Goal: Task Accomplishment & Management: Use online tool/utility

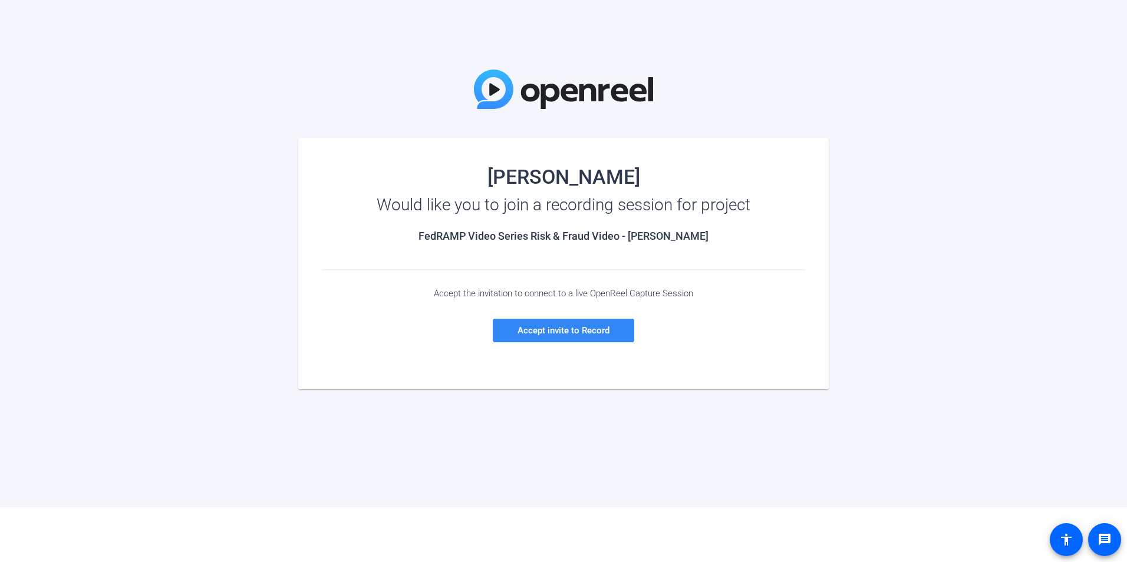
click at [545, 332] on span "Accept invite to Record" at bounding box center [563, 330] width 92 height 11
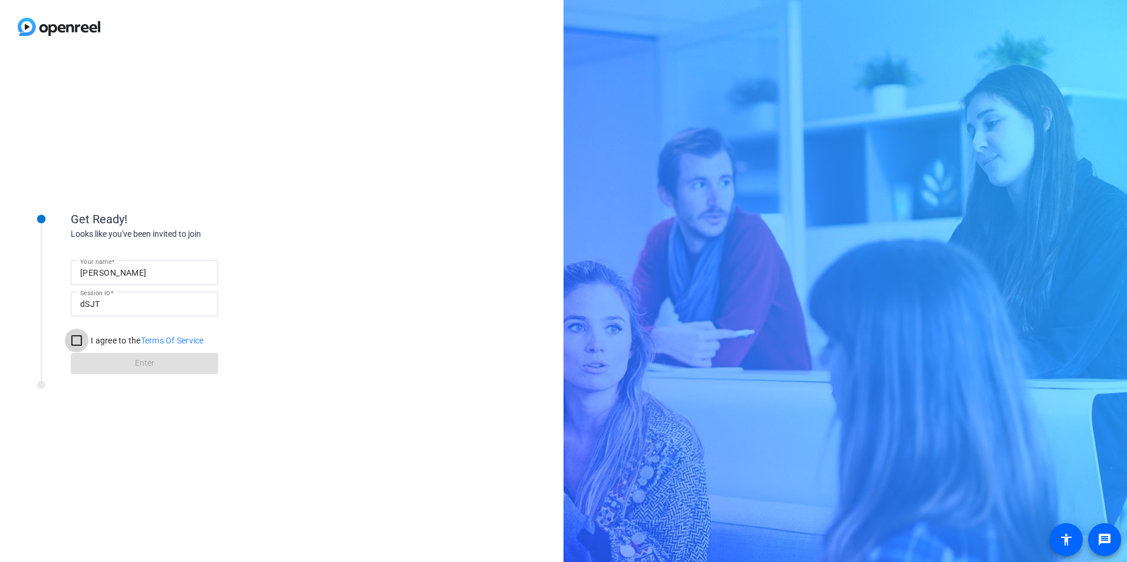
click at [74, 341] on input "I agree to the Terms Of Service" at bounding box center [77, 341] width 24 height 24
checkbox input "true"
click at [148, 362] on span "Enter" at bounding box center [144, 363] width 19 height 12
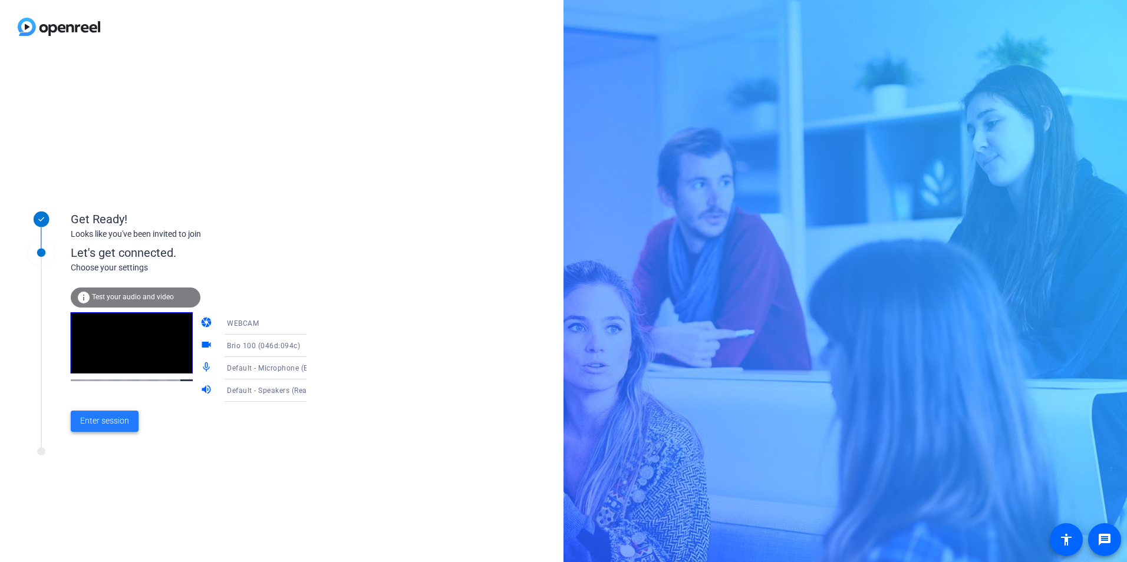
click at [98, 420] on span "Enter session" at bounding box center [104, 421] width 49 height 12
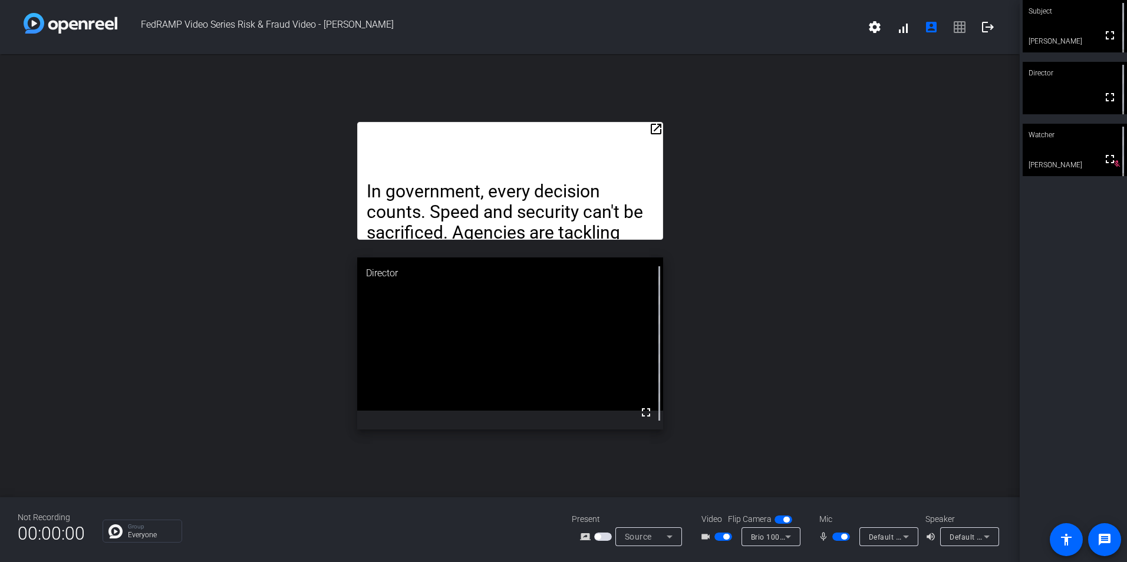
click at [653, 126] on mat-icon "open_in_new" at bounding box center [656, 129] width 14 height 14
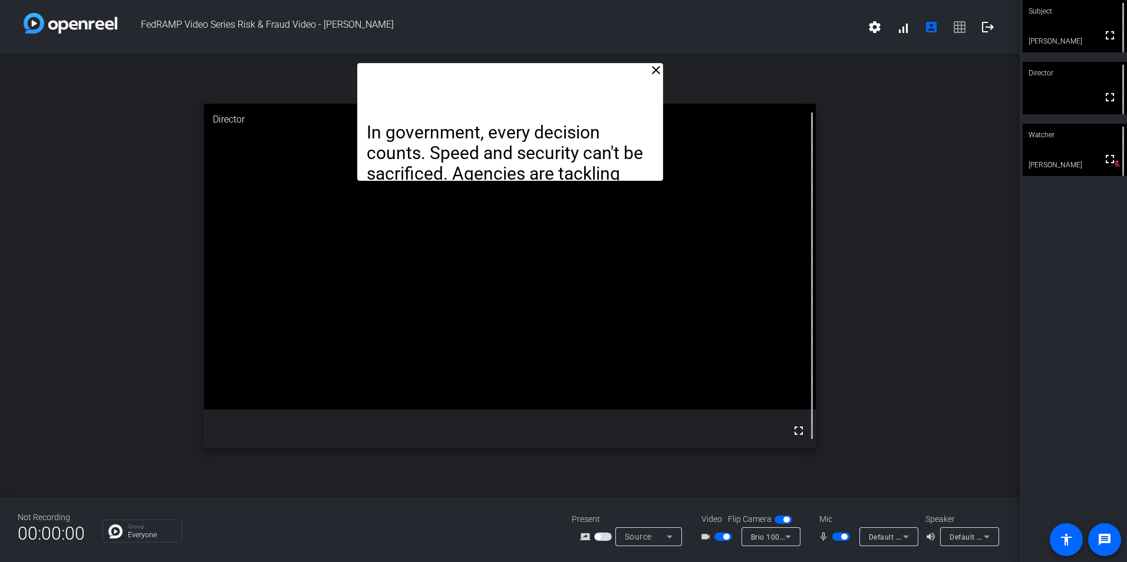
click at [653, 126] on p "In government, every decision counts. Speed and security can't be sacrificed. A…" at bounding box center [510, 205] width 287 height 166
click at [658, 69] on mat-icon "close" at bounding box center [656, 70] width 14 height 14
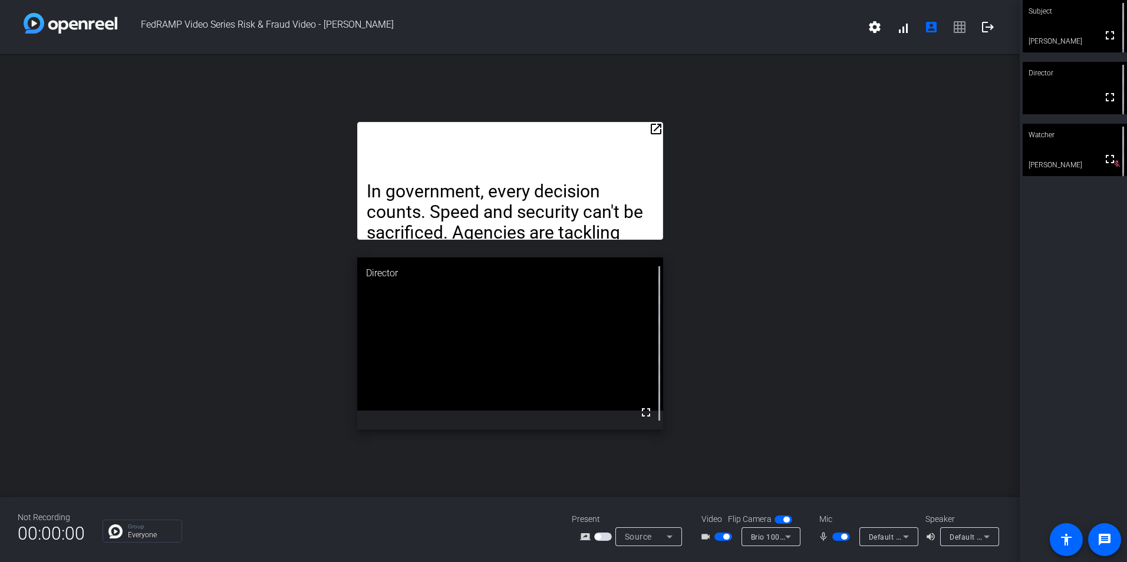
click at [666, 177] on div "open_in_new In government, every decision counts. Speed and security can't be s…" at bounding box center [510, 275] width 1020 height 443
click at [662, 179] on div "In government, every decision counts. Speed and security can't be sacrificed. A…" at bounding box center [510, 181] width 306 height 118
click at [656, 131] on mat-icon "open_in_new" at bounding box center [656, 129] width 14 height 14
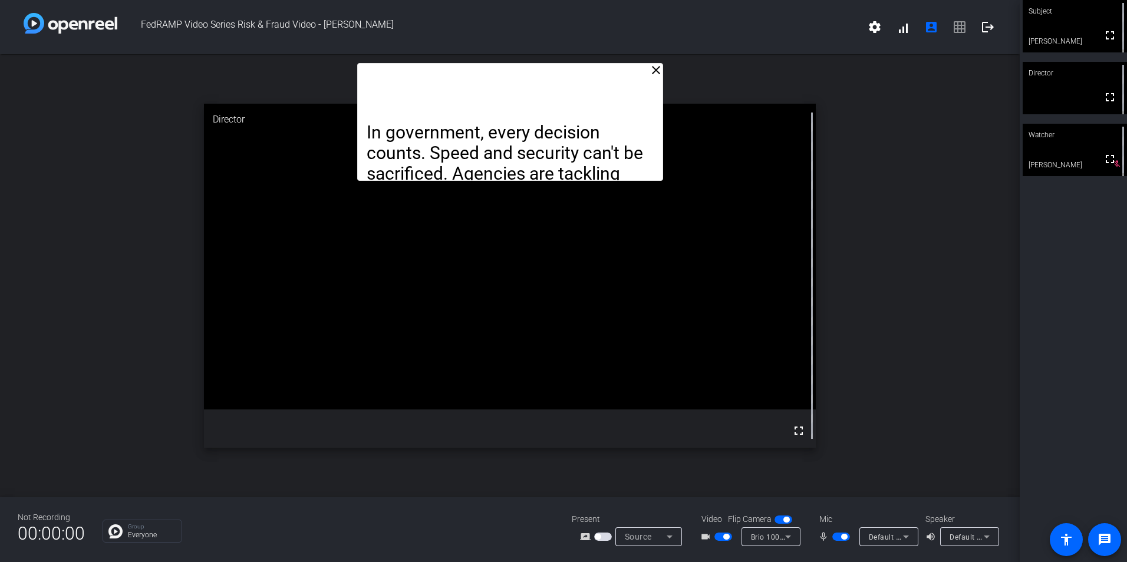
click at [658, 72] on mat-icon "close" at bounding box center [656, 70] width 14 height 14
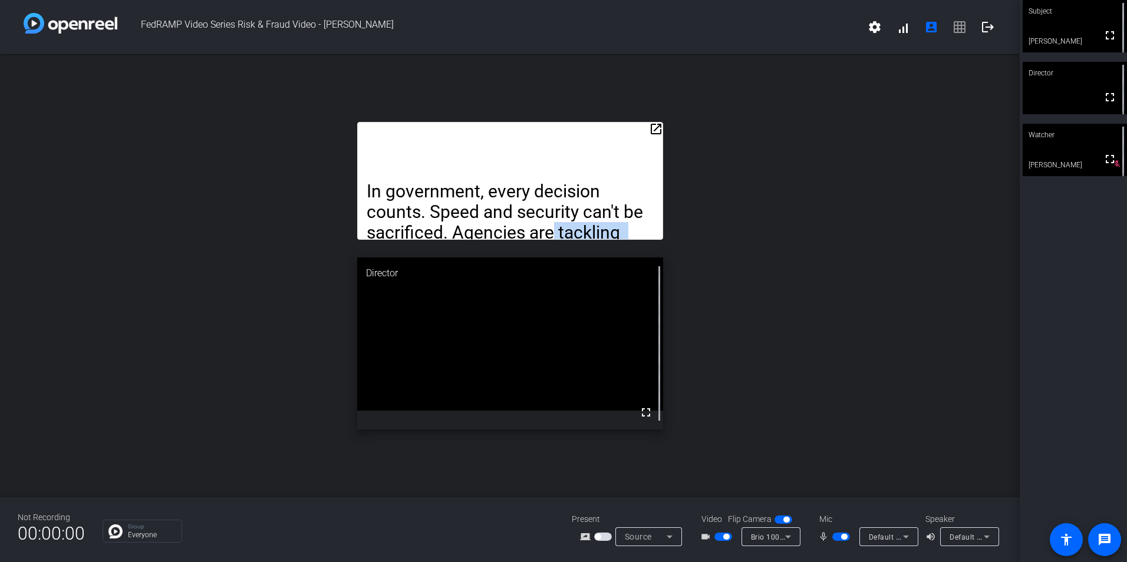
drag, startPoint x: 549, startPoint y: 239, endPoint x: 548, endPoint y: 245, distance: 6.0
click at [548, 245] on div "open_in_new In government, every decision counts. Speed and security can't be s…" at bounding box center [510, 275] width 1020 height 443
drag, startPoint x: 548, startPoint y: 245, endPoint x: 437, endPoint y: 155, distance: 142.9
click at [437, 155] on div "In government, every decision counts. Speed and security can't be sacrificed. A…" at bounding box center [510, 181] width 306 height 118
click at [934, 27] on mat-icon "account_box" at bounding box center [931, 27] width 14 height 14
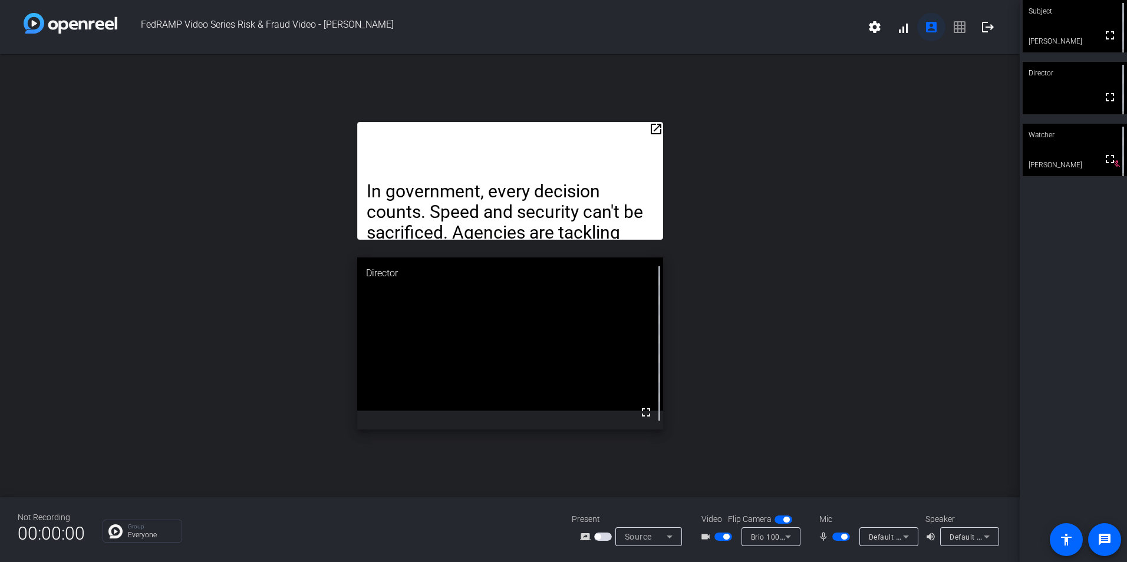
click at [931, 28] on mat-icon "account_box" at bounding box center [931, 27] width 14 height 14
drag, startPoint x: 633, startPoint y: 169, endPoint x: 874, endPoint y: 183, distance: 241.5
click at [874, 183] on div "open_in_new In government, every decision counts. Speed and security can't be s…" at bounding box center [510, 275] width 1020 height 443
drag, startPoint x: 372, startPoint y: 133, endPoint x: 299, endPoint y: 101, distance: 79.9
click at [299, 101] on div "open_in_new In government, every decision counts. Speed and security can't be s…" at bounding box center [510, 275] width 1020 height 443
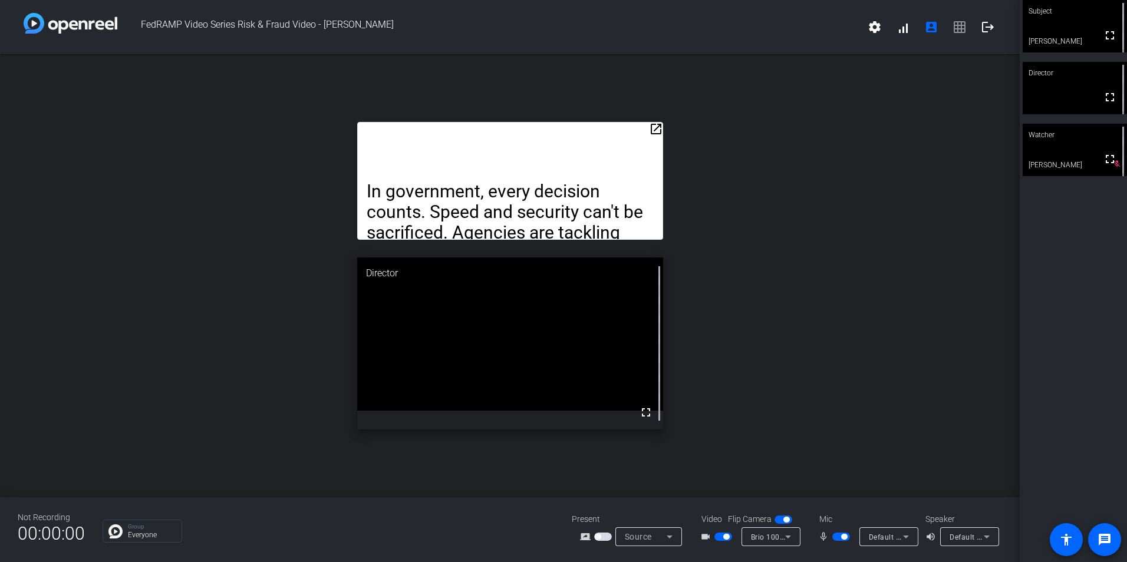
drag, startPoint x: 299, startPoint y: 101, endPoint x: 456, endPoint y: 146, distance: 163.6
click at [456, 146] on div "In government, every decision counts. Speed and security can't be sacrificed. A…" at bounding box center [510, 181] width 306 height 118
click at [1103, 35] on mat-icon "fullscreen" at bounding box center [1110, 35] width 14 height 14
click at [869, 28] on mat-icon "settings" at bounding box center [874, 27] width 14 height 14
click at [902, 29] on div at bounding box center [563, 281] width 1127 height 562
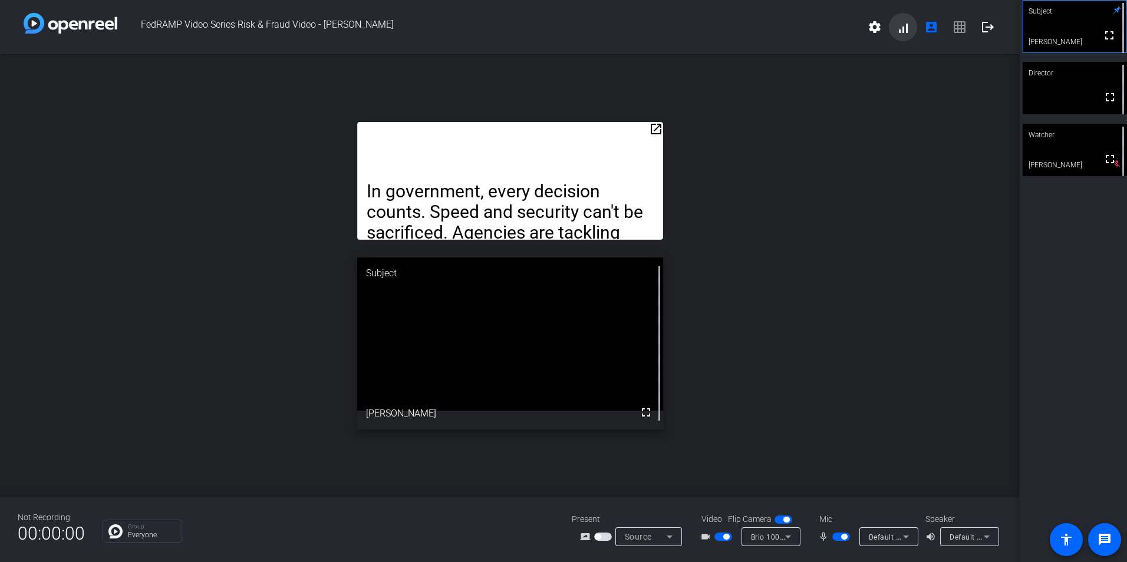
click at [902, 29] on span at bounding box center [903, 27] width 28 height 28
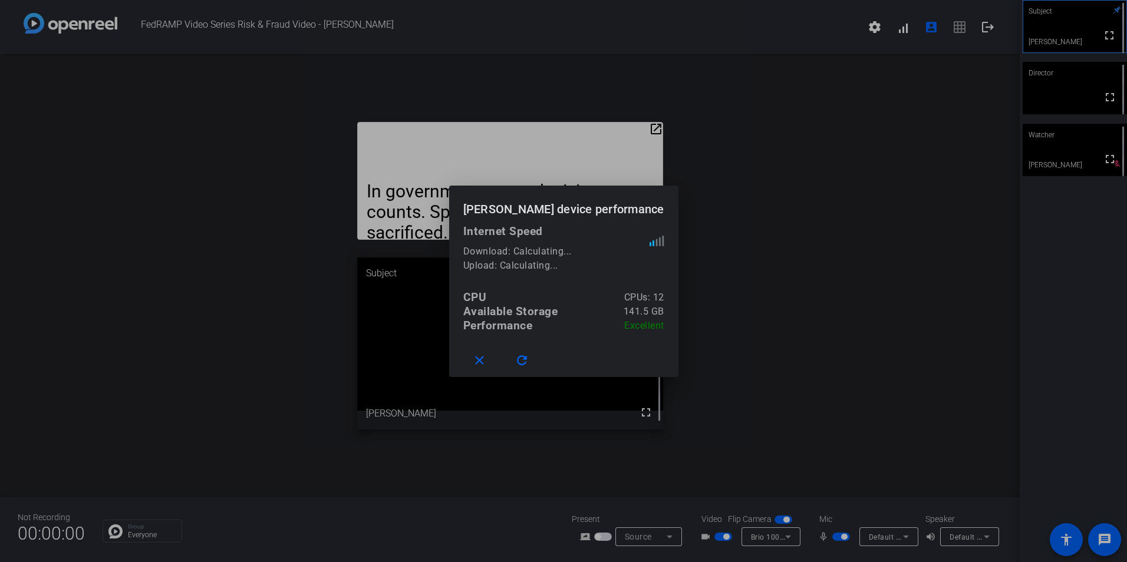
click at [932, 256] on div at bounding box center [563, 281] width 1127 height 562
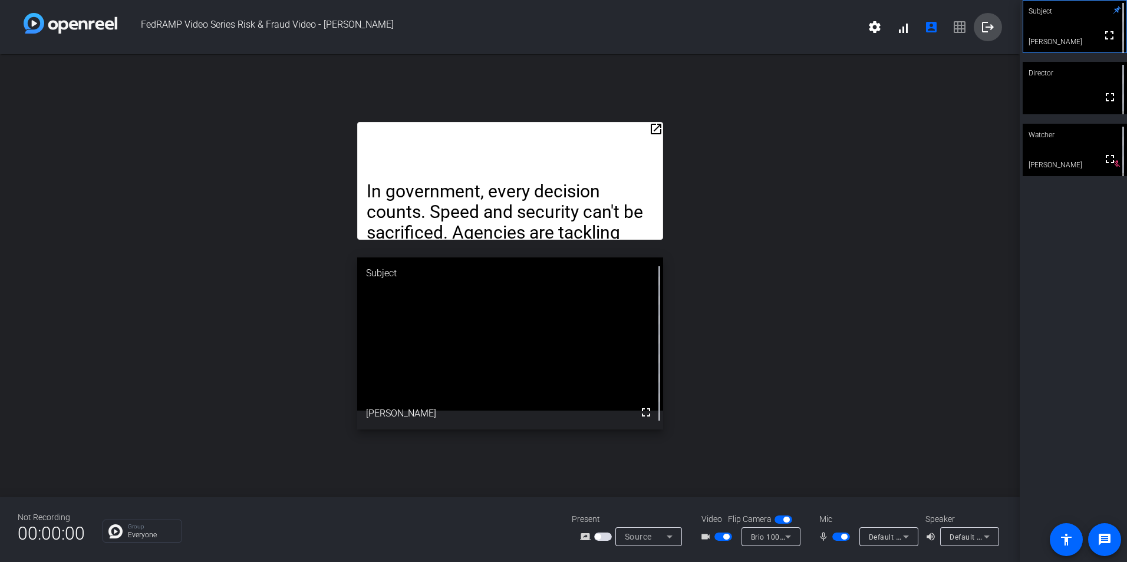
click at [987, 28] on mat-icon "logout" at bounding box center [988, 27] width 14 height 14
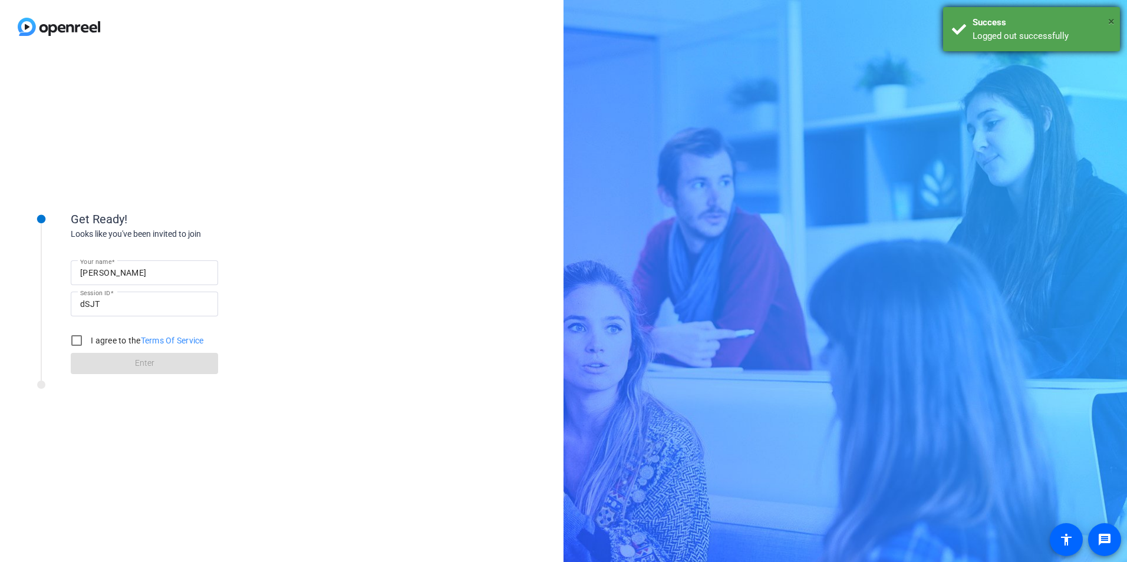
drag, startPoint x: 1110, startPoint y: 21, endPoint x: 625, endPoint y: 129, distance: 496.3
click at [1108, 21] on span "×" at bounding box center [1111, 21] width 6 height 14
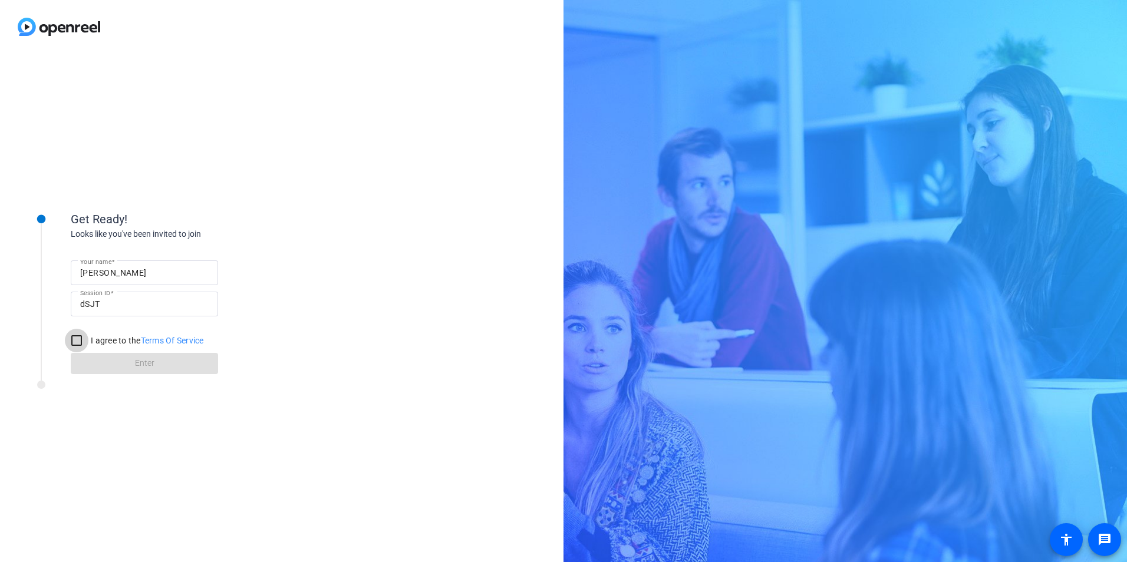
click at [83, 338] on input "I agree to the Terms Of Service" at bounding box center [77, 341] width 24 height 24
checkbox input "true"
click at [139, 368] on span "Enter" at bounding box center [144, 363] width 19 height 12
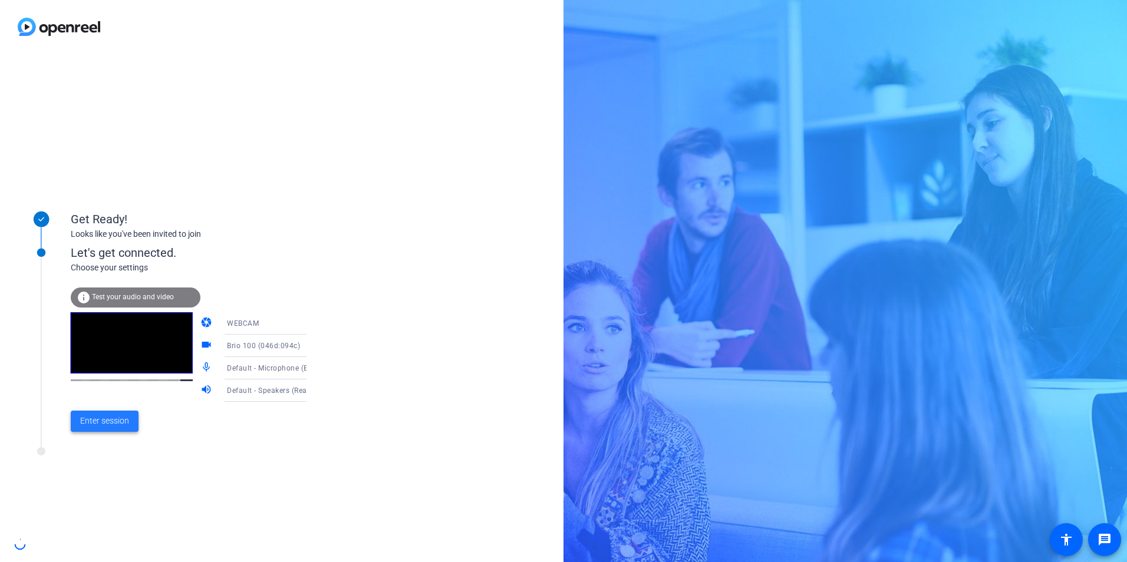
click at [95, 418] on span "Enter session" at bounding box center [104, 421] width 49 height 12
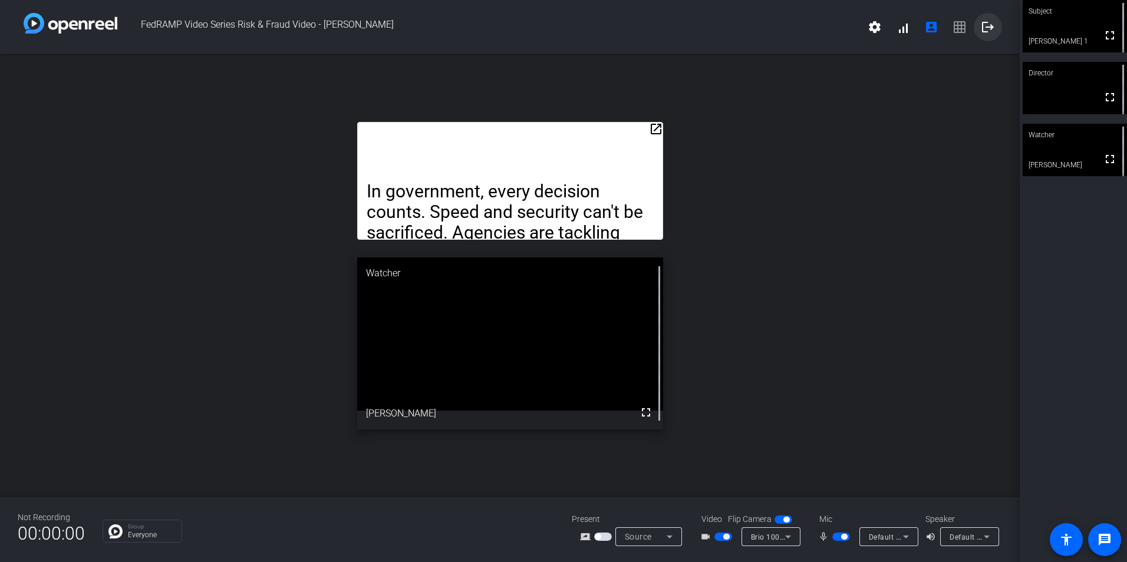
click at [981, 29] on mat-icon "logout" at bounding box center [988, 27] width 14 height 14
